Goal: Check status: Check status

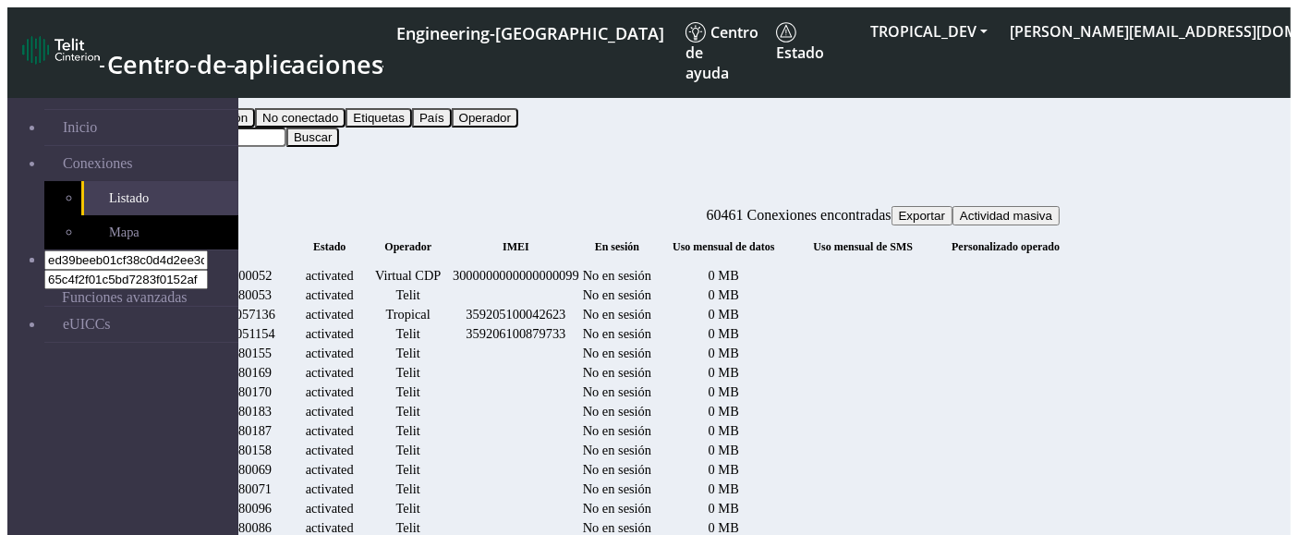
scroll to position [0, 1914]
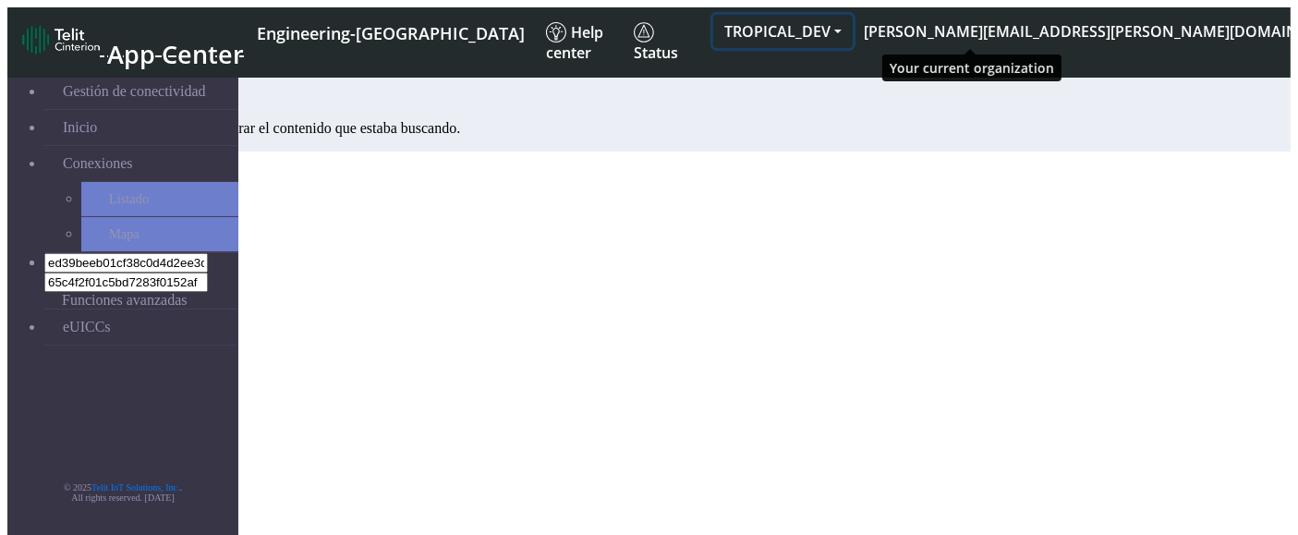
click at [853, 19] on button "TROPICAL_DEV" at bounding box center [783, 31] width 140 height 33
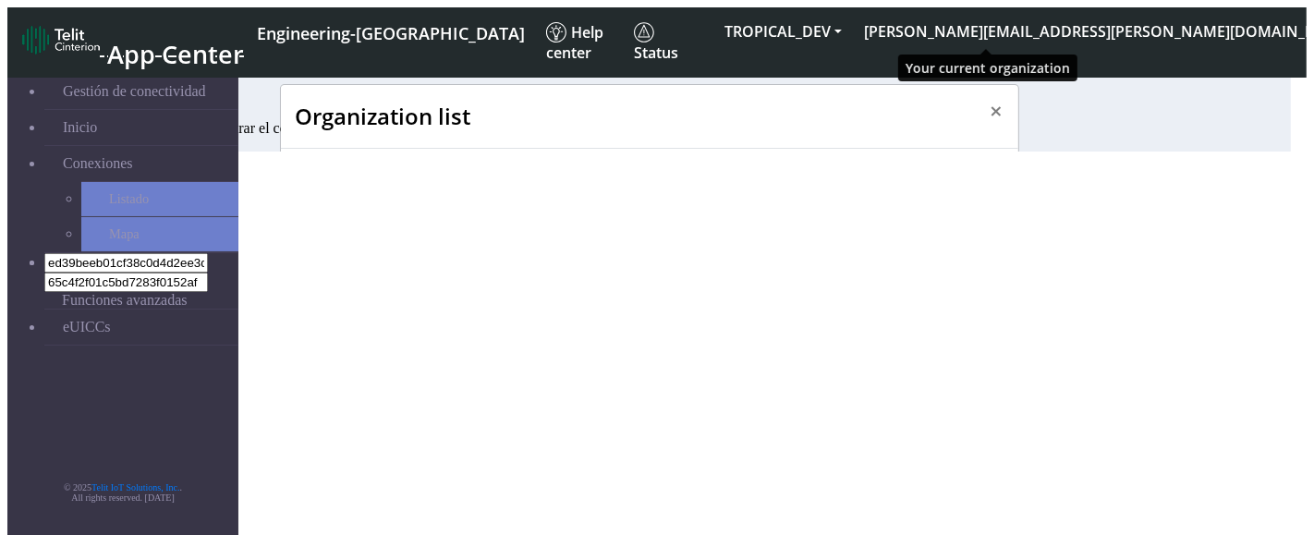
scroll to position [6, 0]
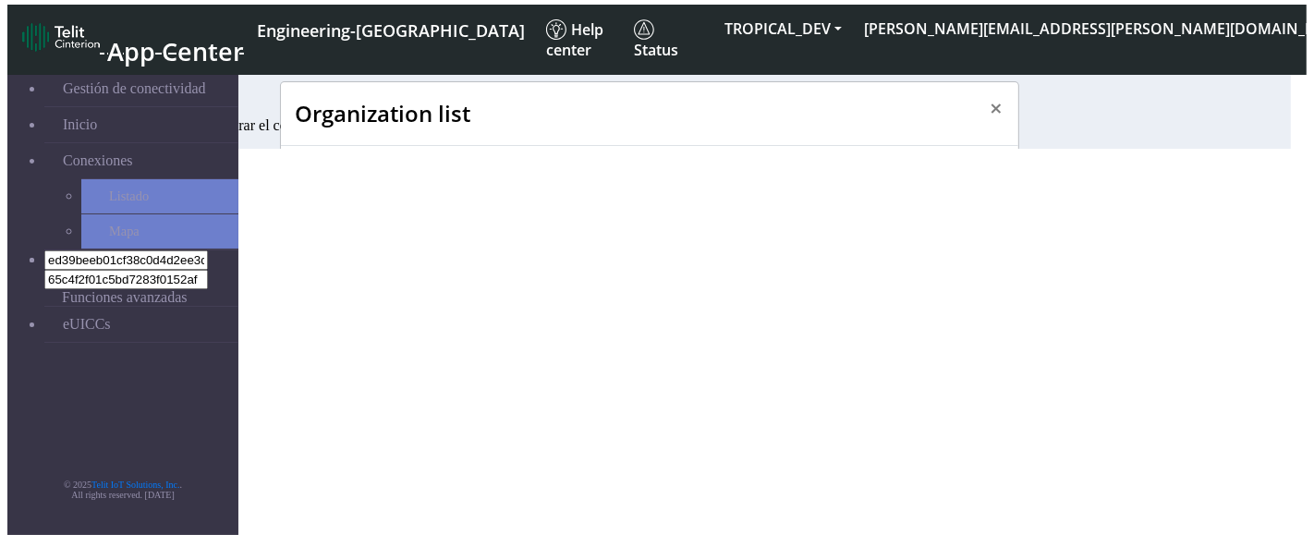
click at [332, 290] on span "CYPRESS" at bounding box center [361, 299] width 61 height 18
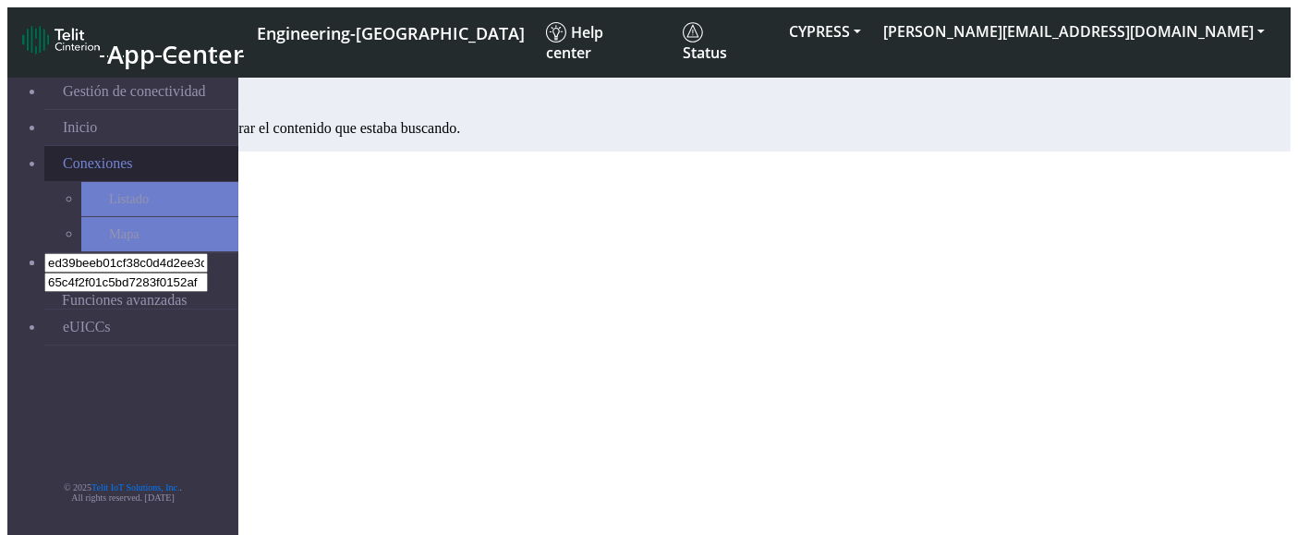
click at [121, 165] on link "Conexiones" at bounding box center [141, 163] width 194 height 35
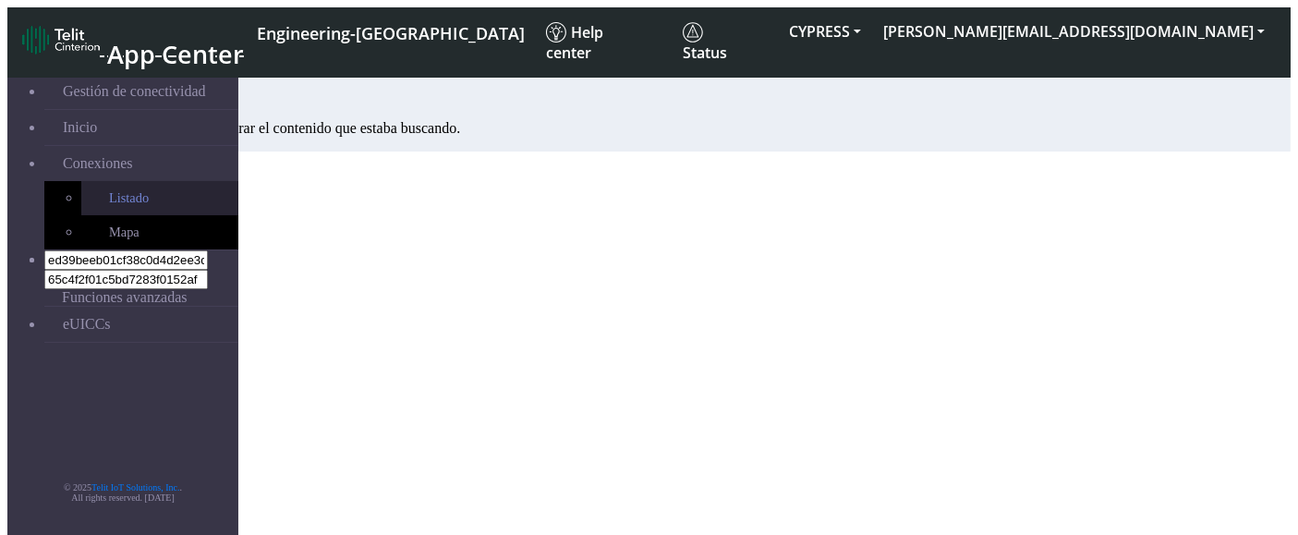
click at [108, 193] on link "Listado" at bounding box center [159, 198] width 157 height 34
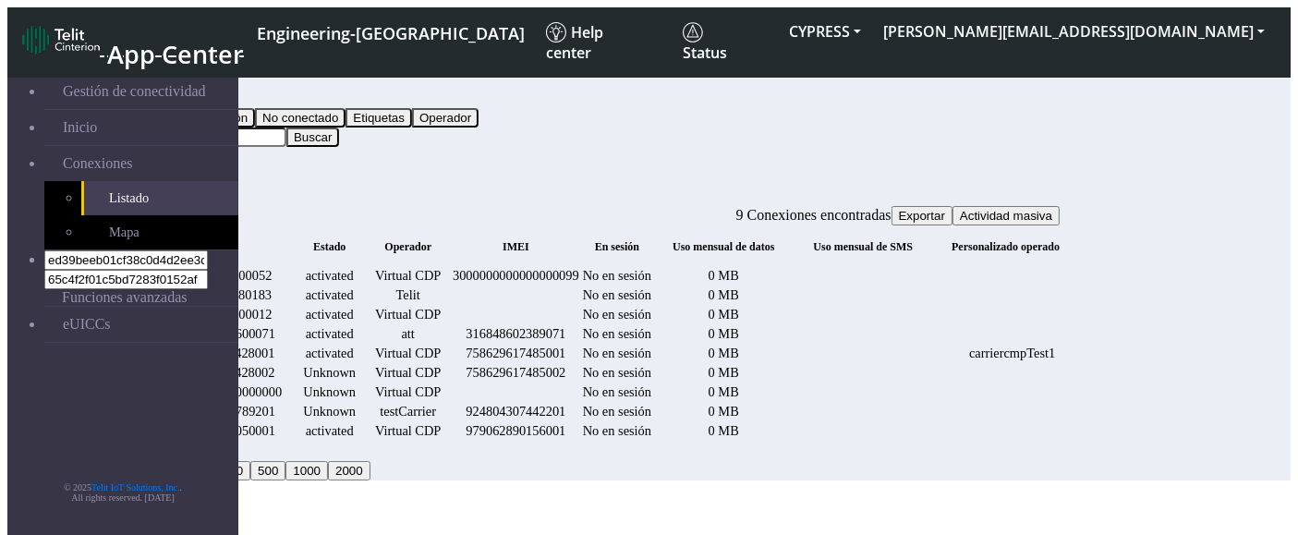
scroll to position [0, 1172]
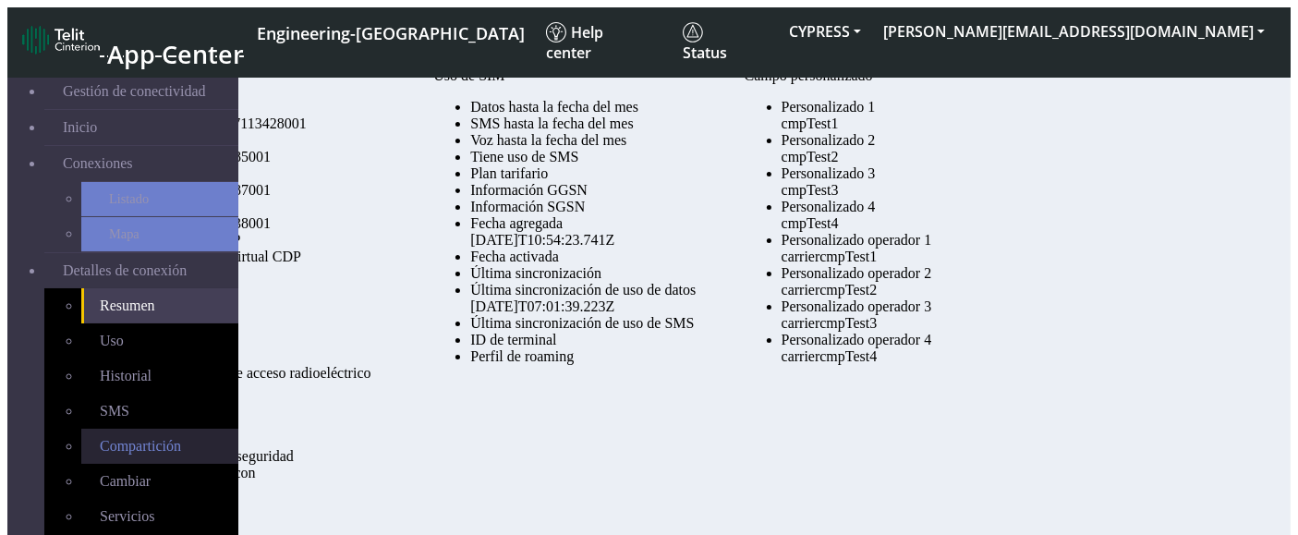
click at [111, 438] on span "Compartición" at bounding box center [140, 446] width 81 height 16
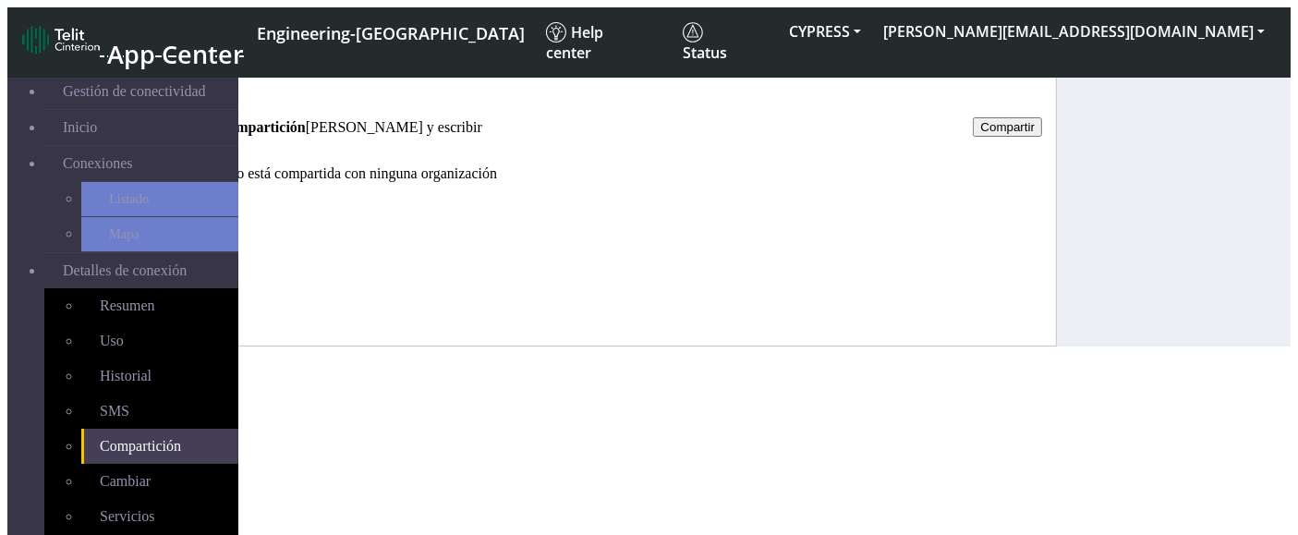
click at [235, 103] on link "Historial" at bounding box center [209, 95] width 52 height 16
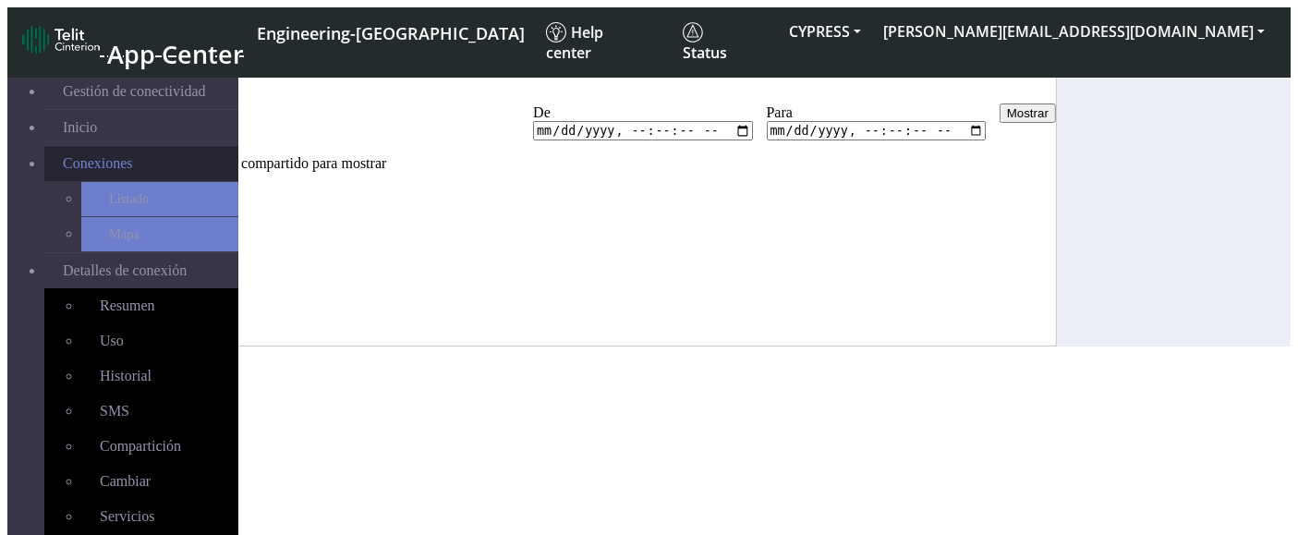
click at [103, 155] on span "Conexiones" at bounding box center [98, 163] width 70 height 17
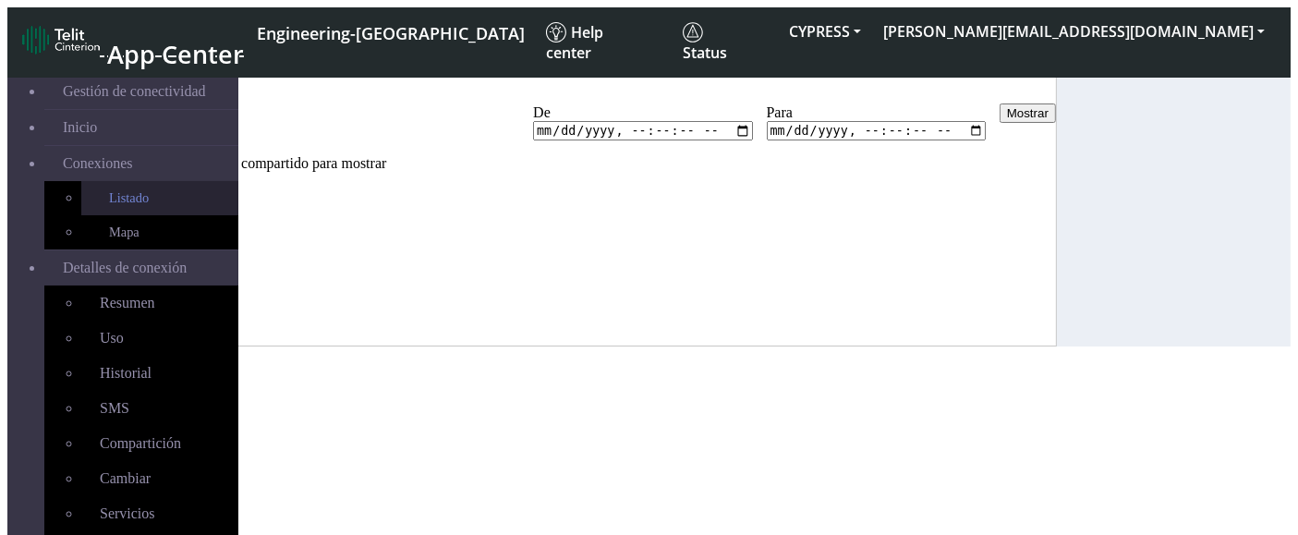
click at [87, 197] on link "Listado" at bounding box center [159, 198] width 157 height 34
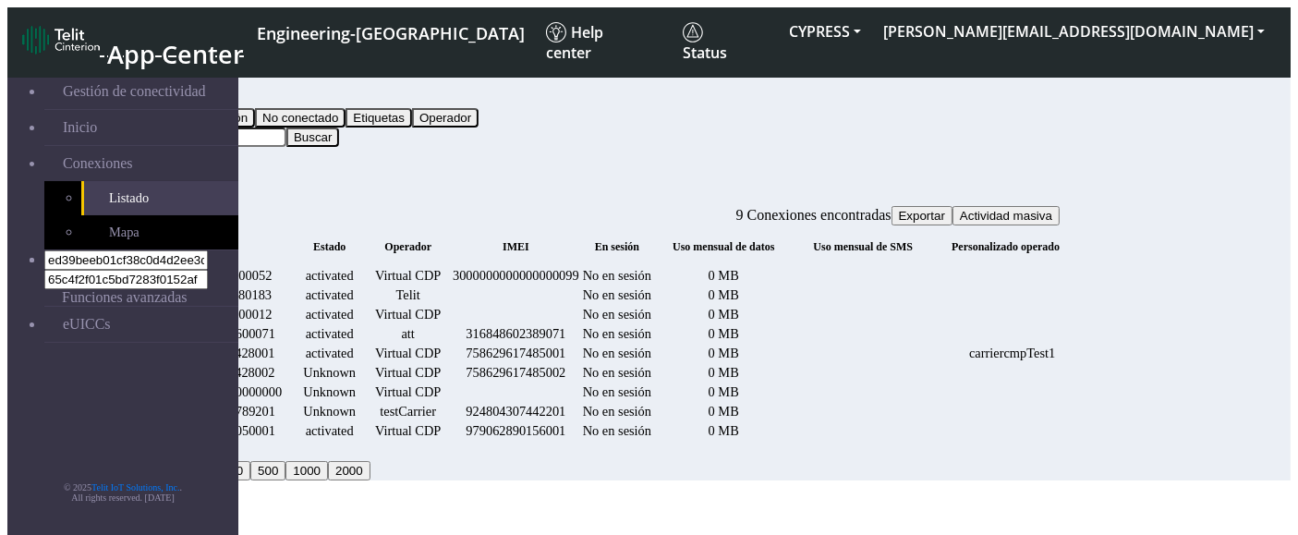
scroll to position [200, 0]
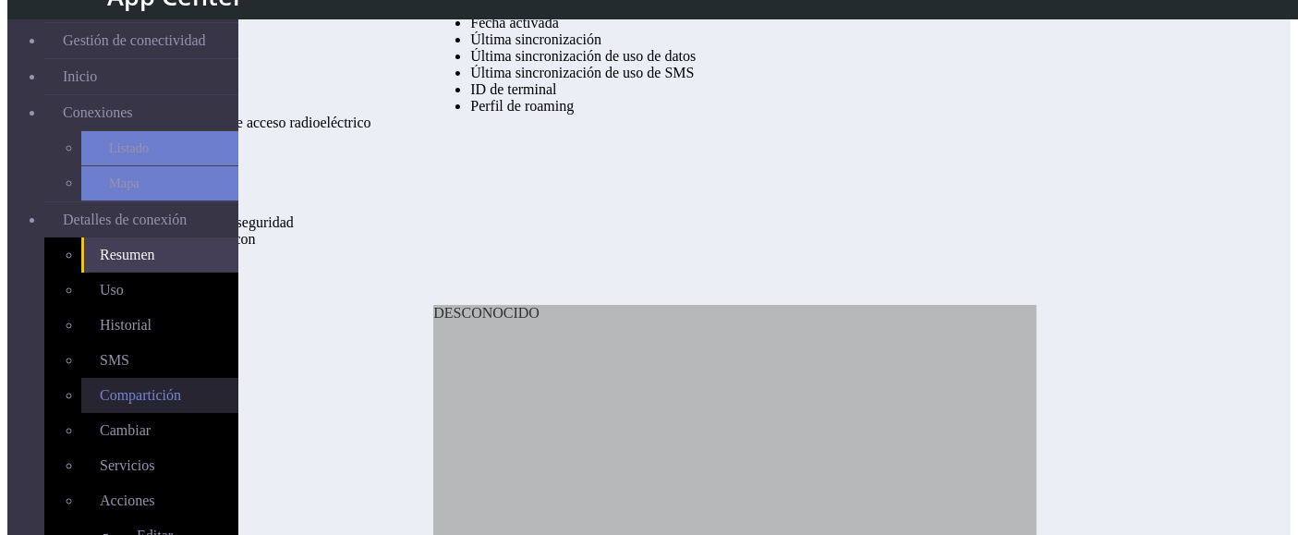
click at [103, 387] on span "Compartición" at bounding box center [140, 395] width 81 height 16
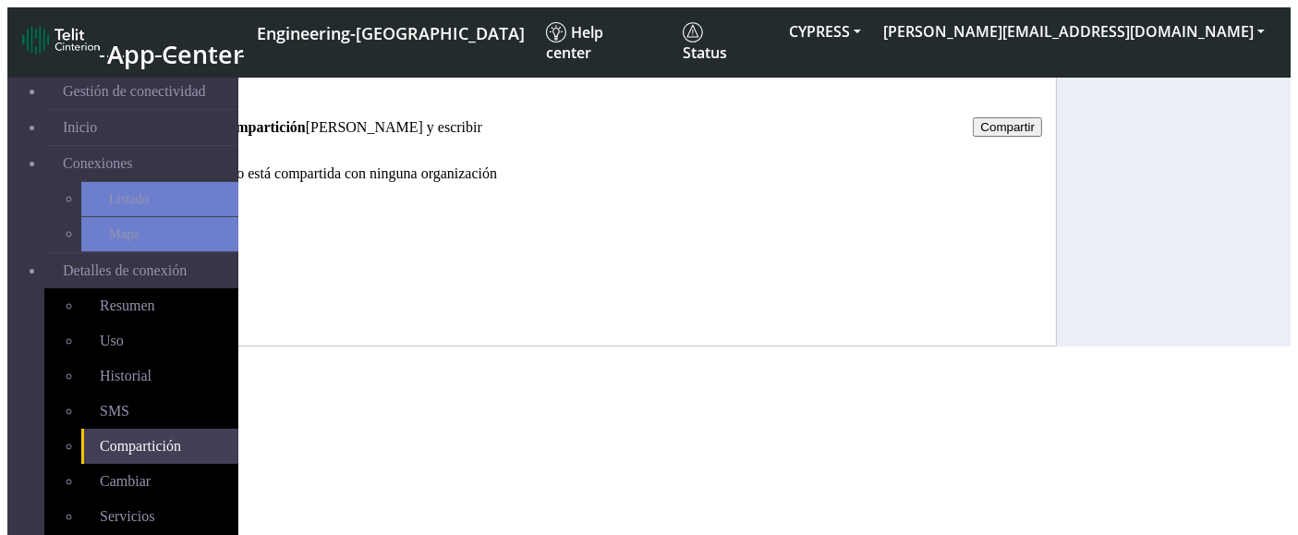
click at [235, 103] on link "Historial" at bounding box center [209, 95] width 52 height 16
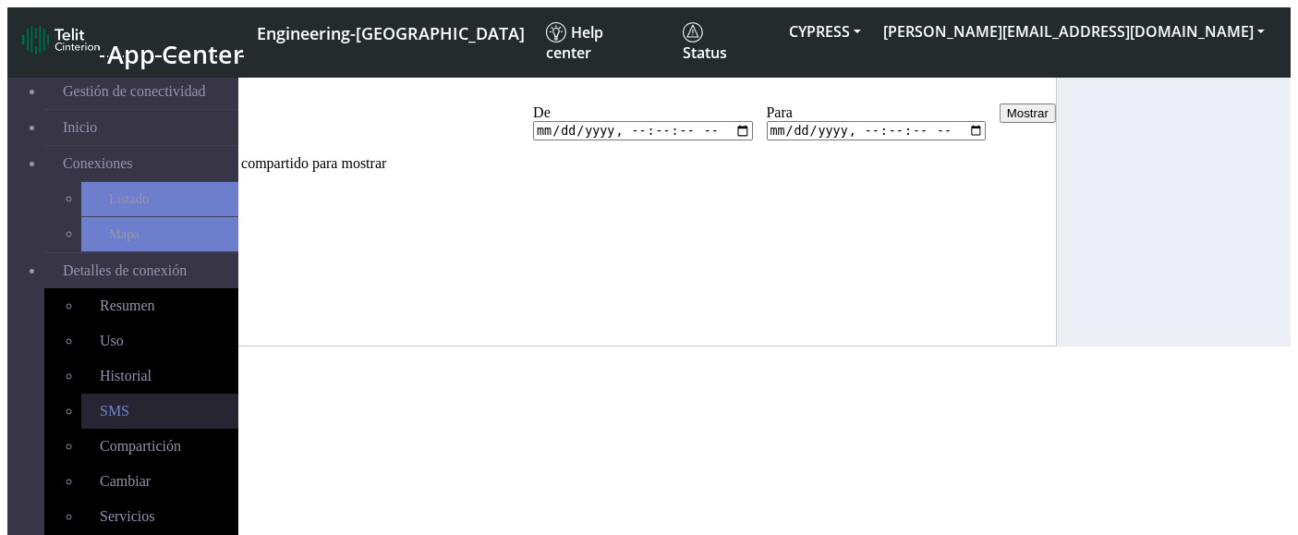
scroll to position [211, 0]
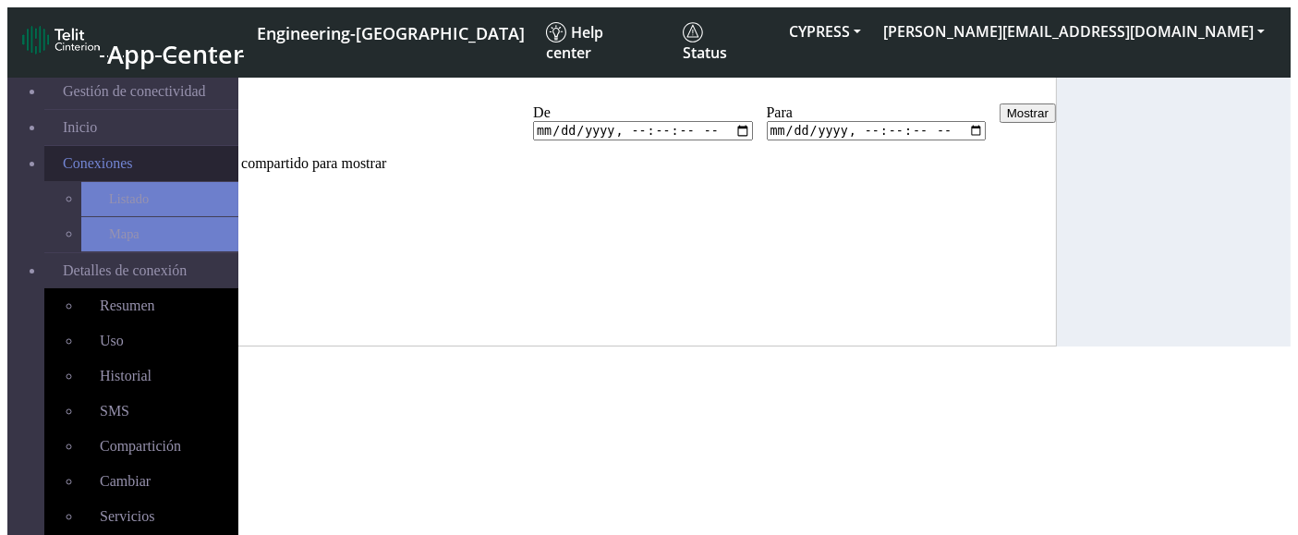
click at [152, 164] on link "Conexiones" at bounding box center [141, 163] width 194 height 35
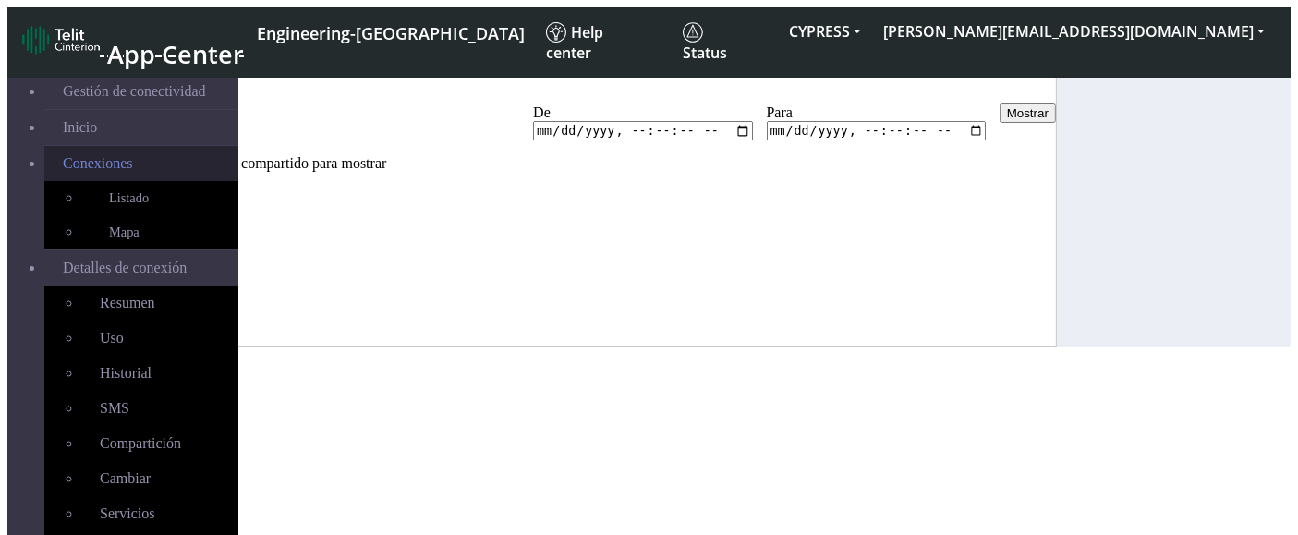
click at [152, 164] on link "Conexiones" at bounding box center [141, 163] width 194 height 35
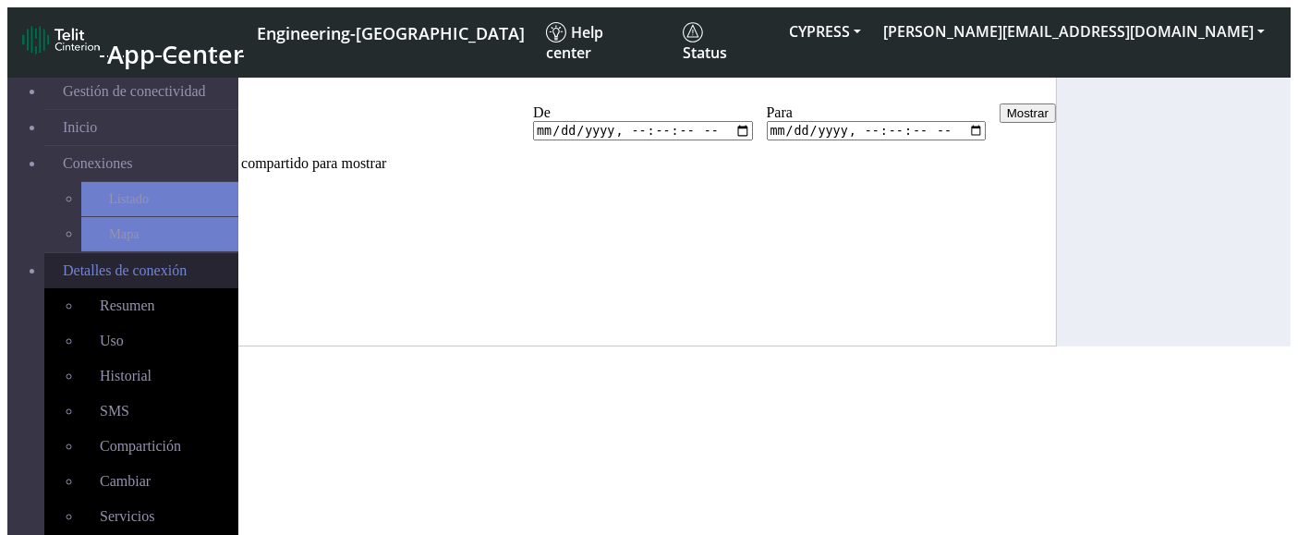
click at [166, 262] on span "Detalles de conexión" at bounding box center [125, 270] width 124 height 17
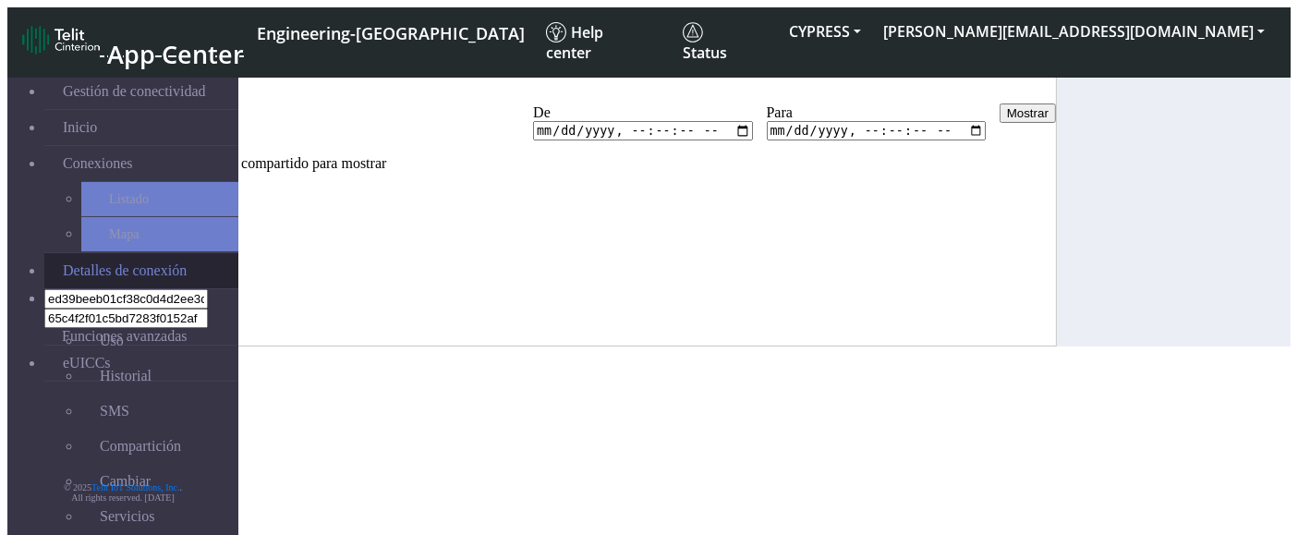
scroll to position [6, 0]
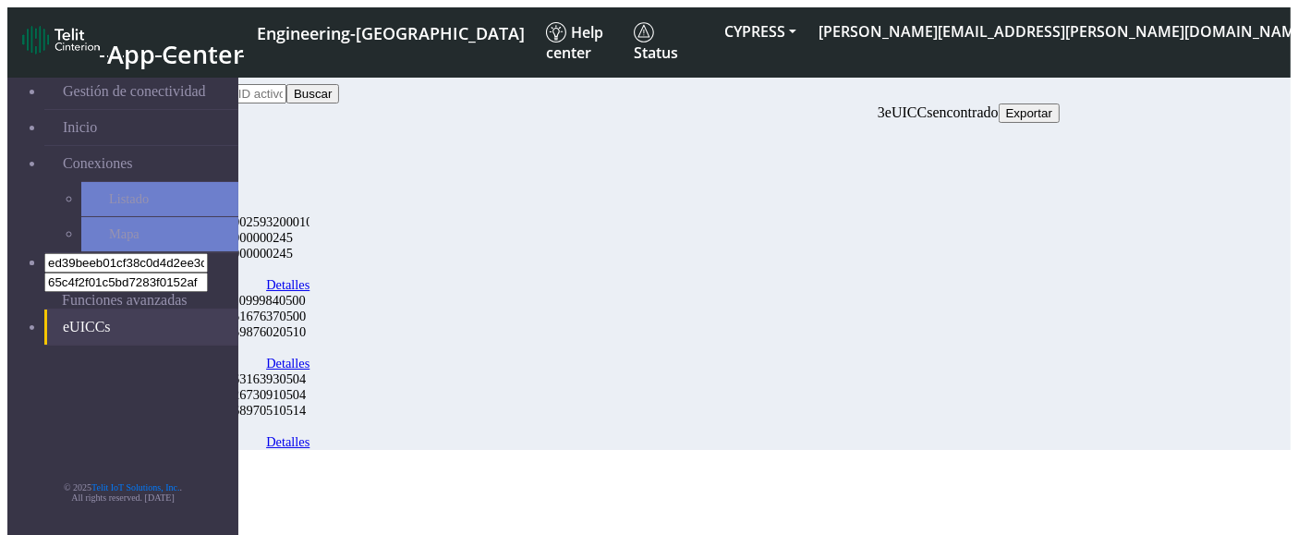
click at [80, 310] on link "eUICCs" at bounding box center [141, 327] width 194 height 35
click at [310, 277] on link "Detalles" at bounding box center [287, 285] width 43 height 16
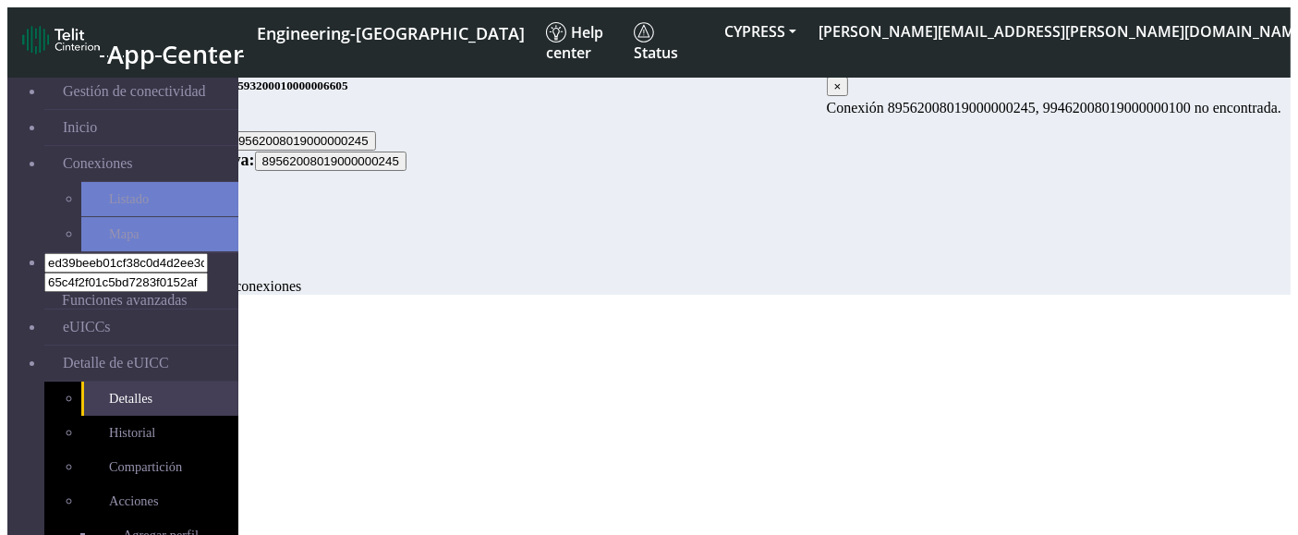
scroll to position [91, 0]
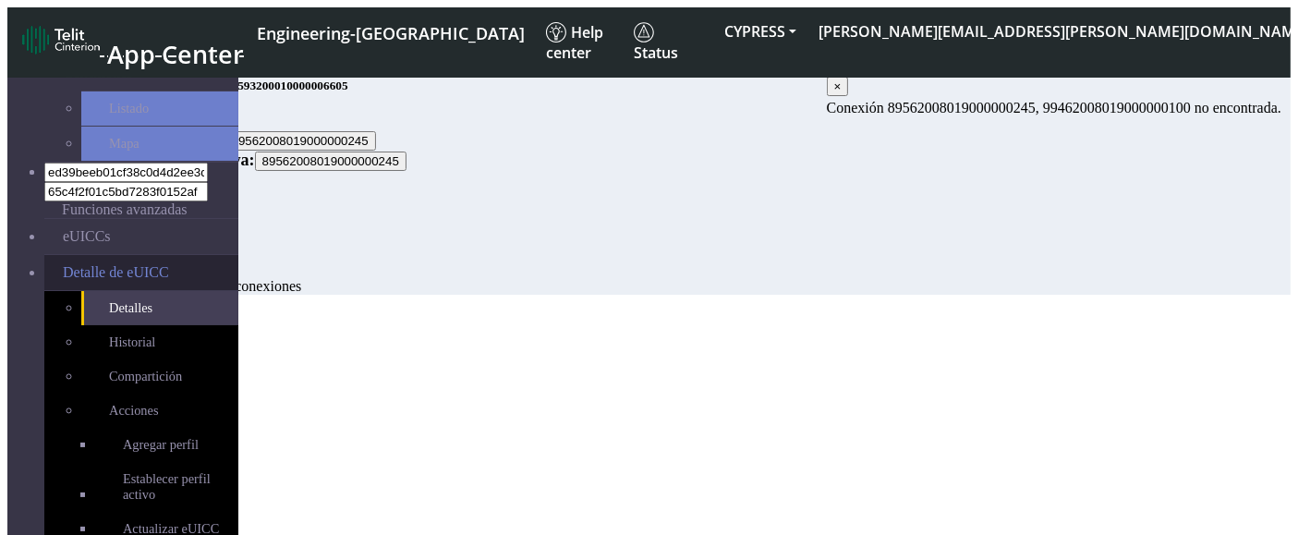
click at [162, 255] on link "Detalle de eUICC" at bounding box center [141, 272] width 194 height 35
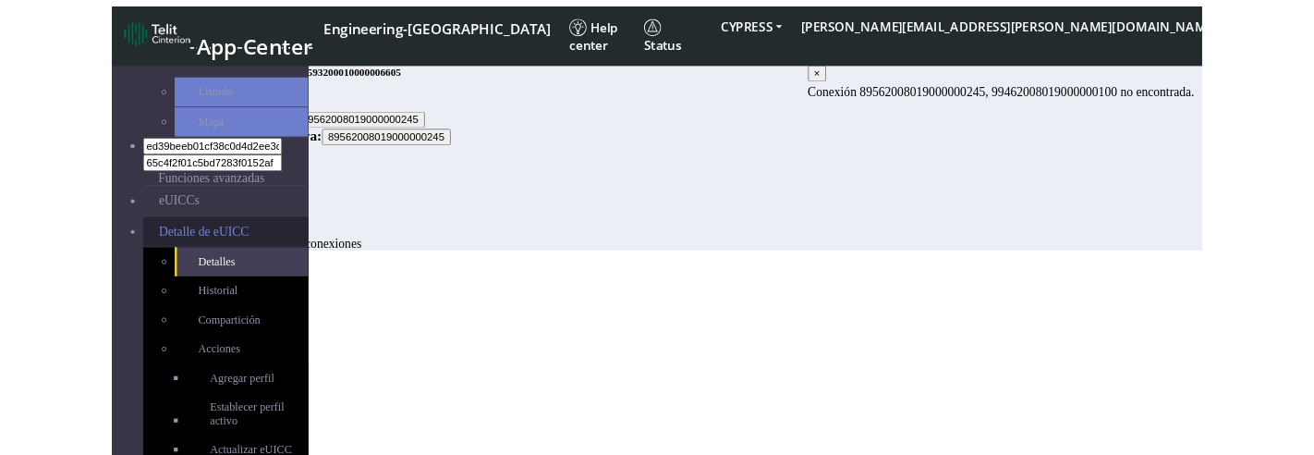
scroll to position [0, 0]
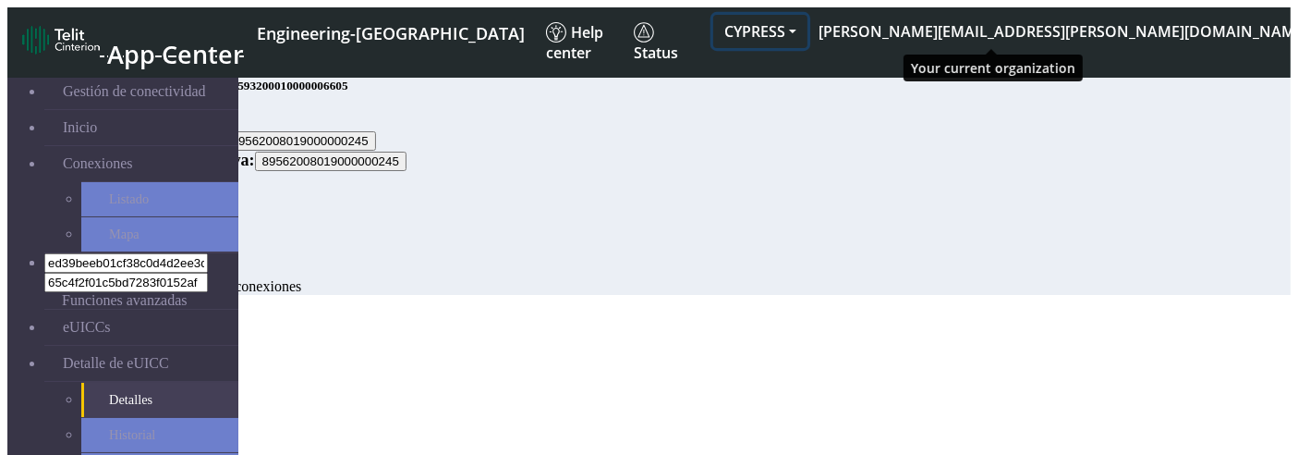
click at [808, 21] on button "CYPRESS" at bounding box center [760, 31] width 94 height 33
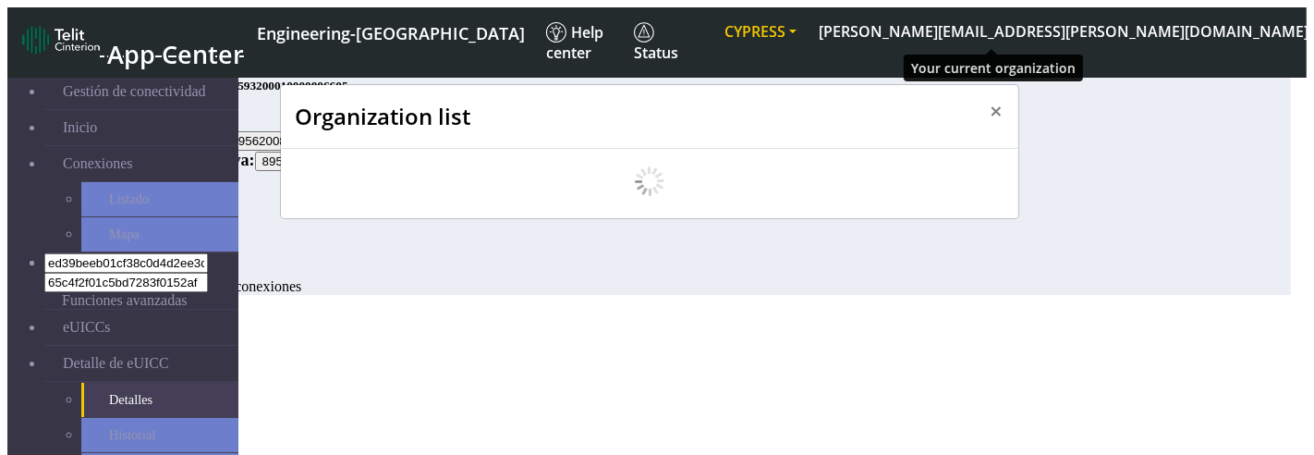
scroll to position [6, 0]
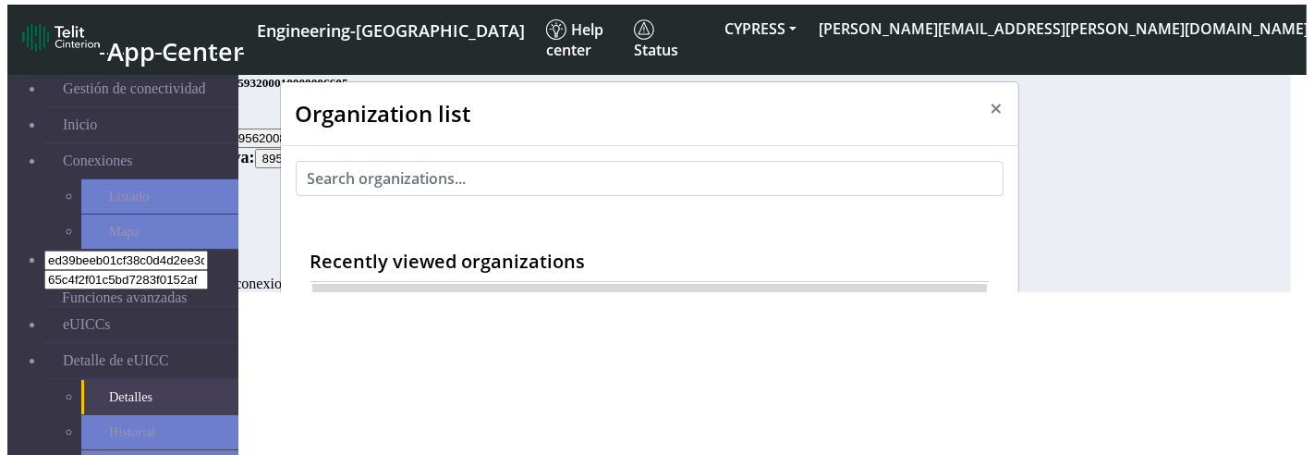
click at [372, 290] on span "TROPICAL_DEV" at bounding box center [384, 299] width 106 height 18
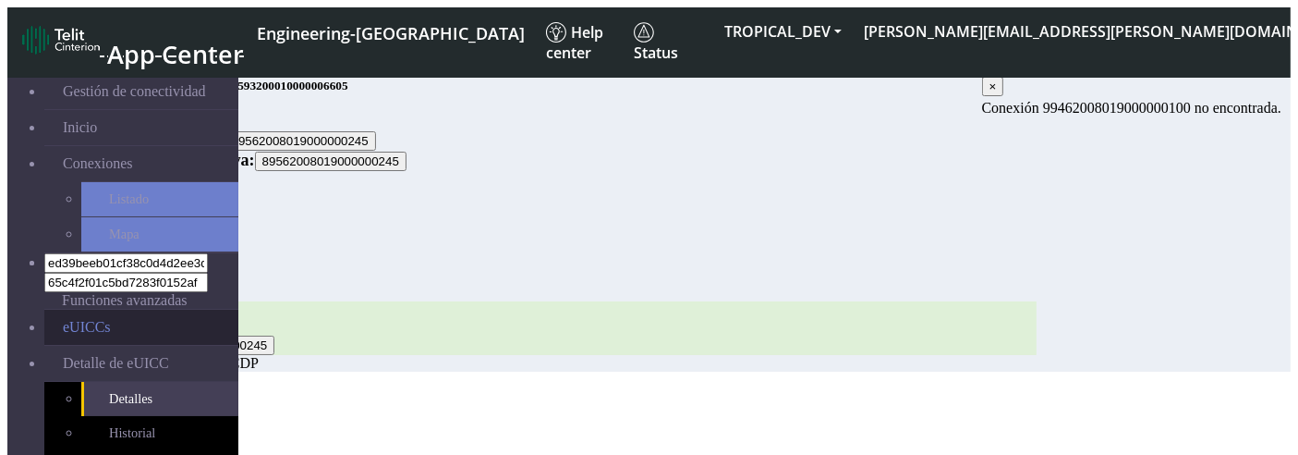
click at [92, 310] on link "eUICCs" at bounding box center [141, 327] width 194 height 35
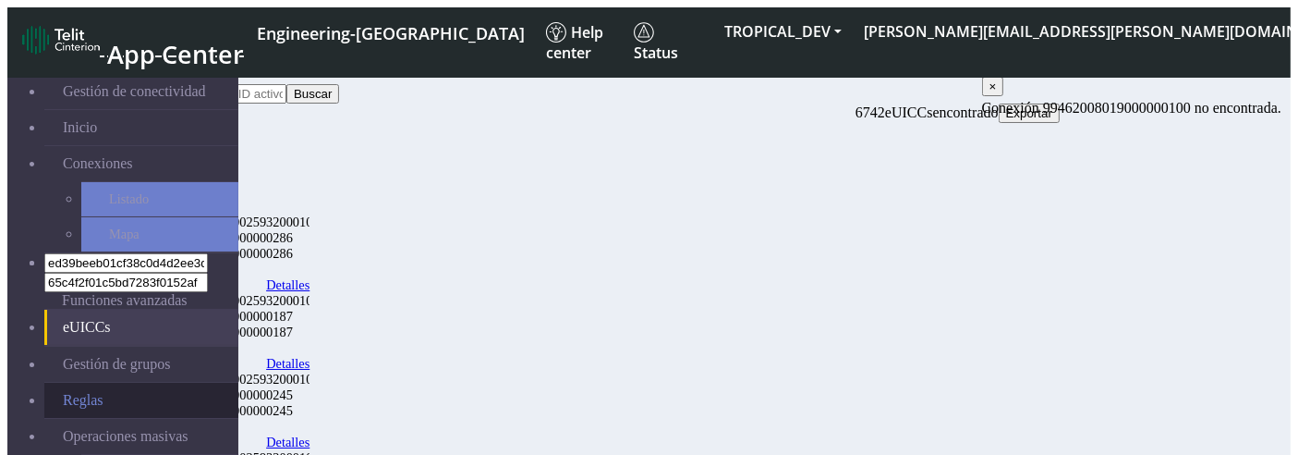
click at [44, 383] on link "Reglas" at bounding box center [141, 400] width 194 height 35
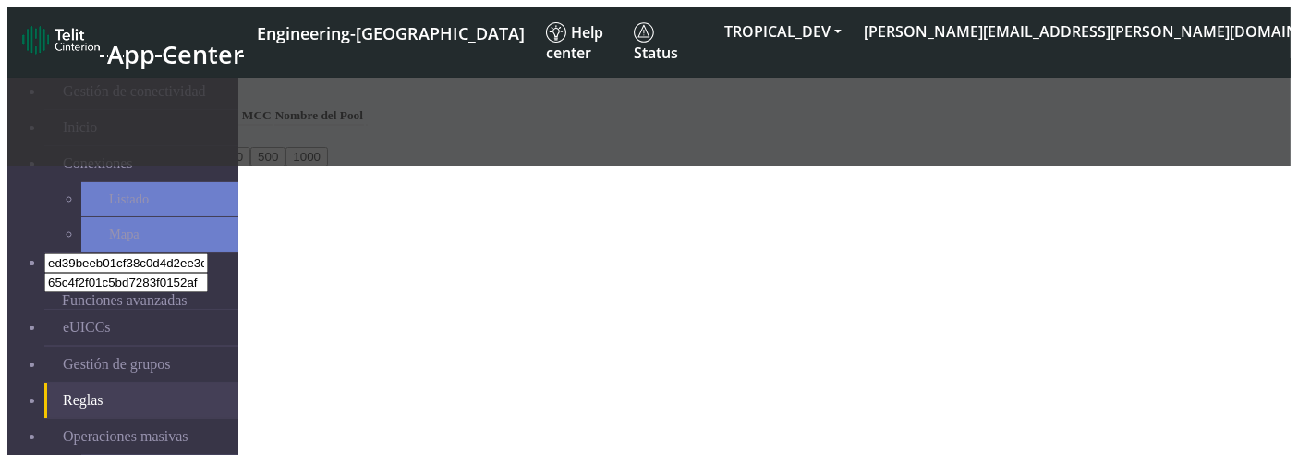
click at [69, 166] on div at bounding box center [649, 112] width 1284 height 108
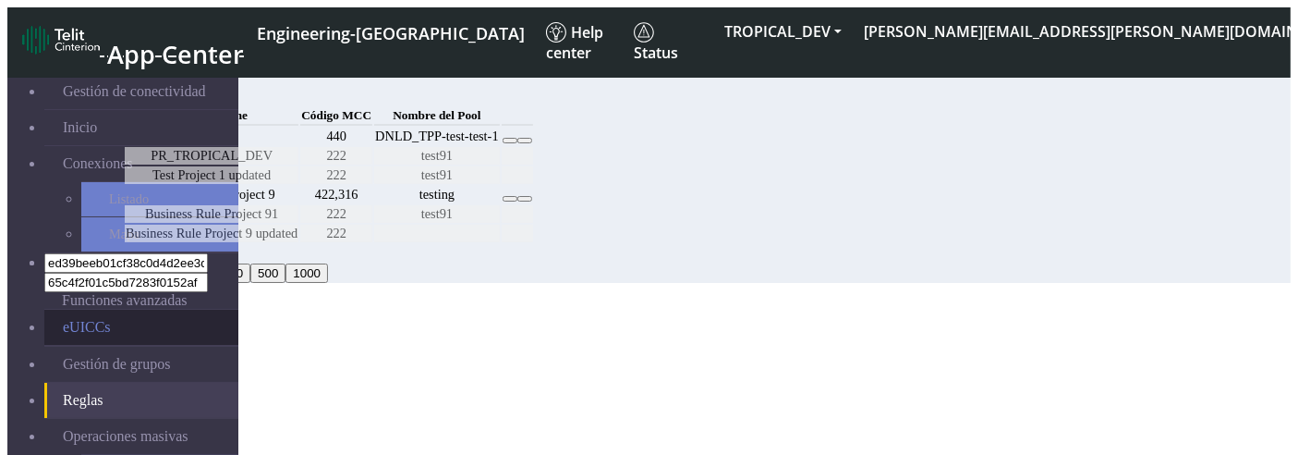
click at [155, 310] on link "eUICCs" at bounding box center [141, 327] width 194 height 35
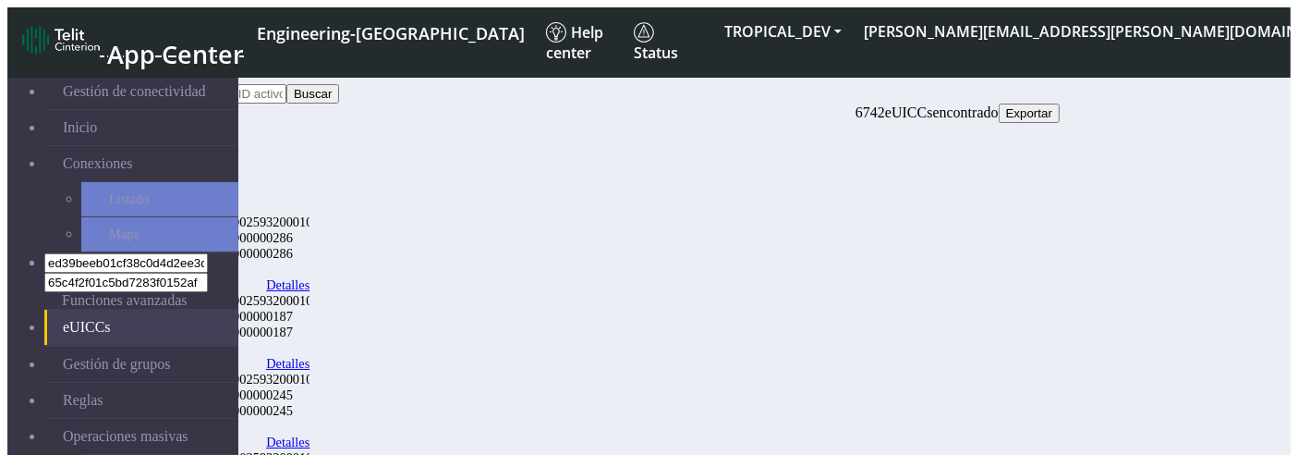
click at [310, 277] on link "Detalles" at bounding box center [287, 285] width 43 height 16
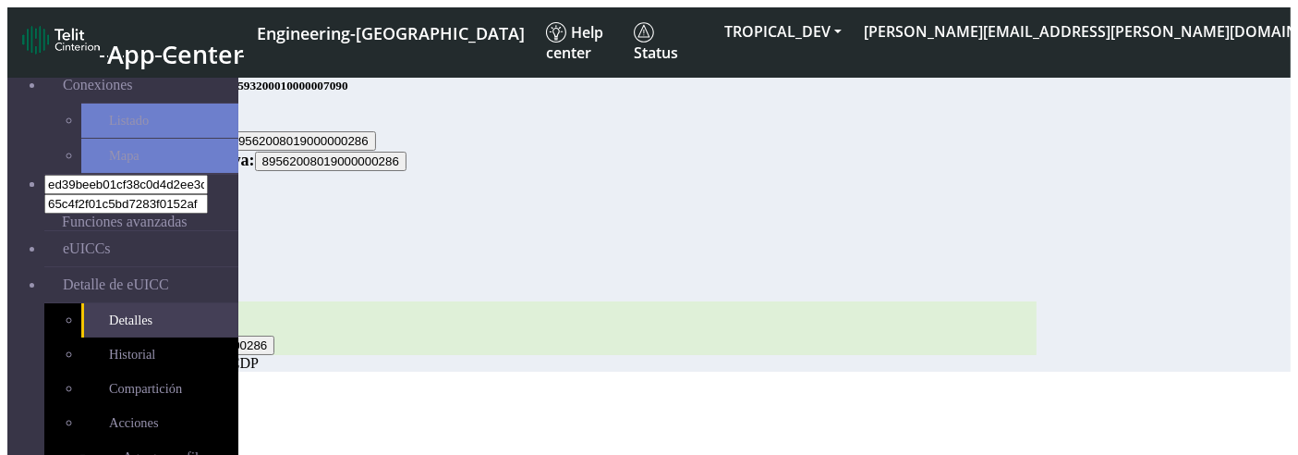
scroll to position [79, 0]
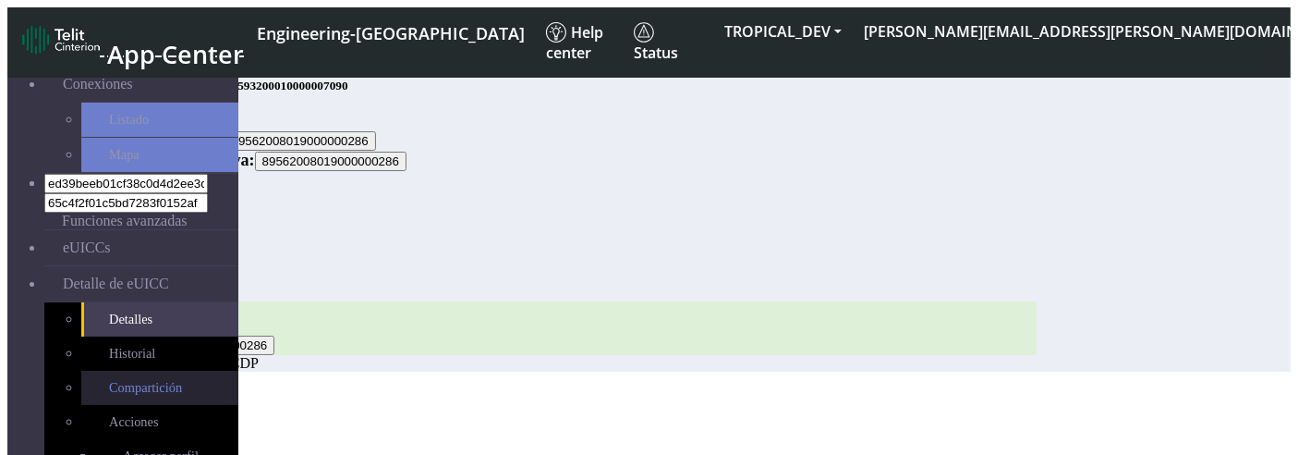
click at [104, 371] on link "Compartición" at bounding box center [159, 388] width 157 height 34
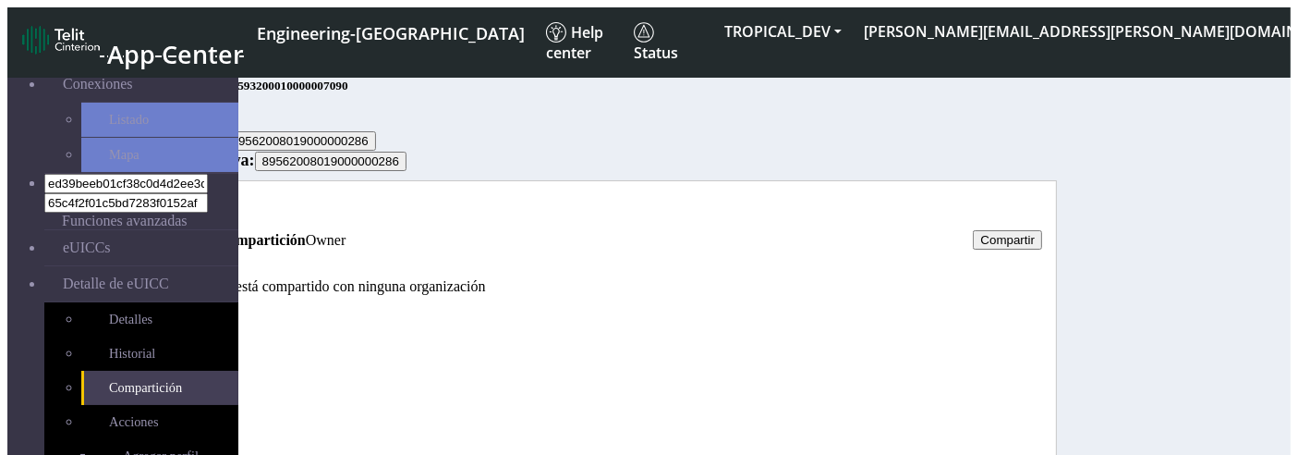
click at [235, 215] on link "Historial" at bounding box center [209, 208] width 52 height 16
